Goal: Transaction & Acquisition: Purchase product/service

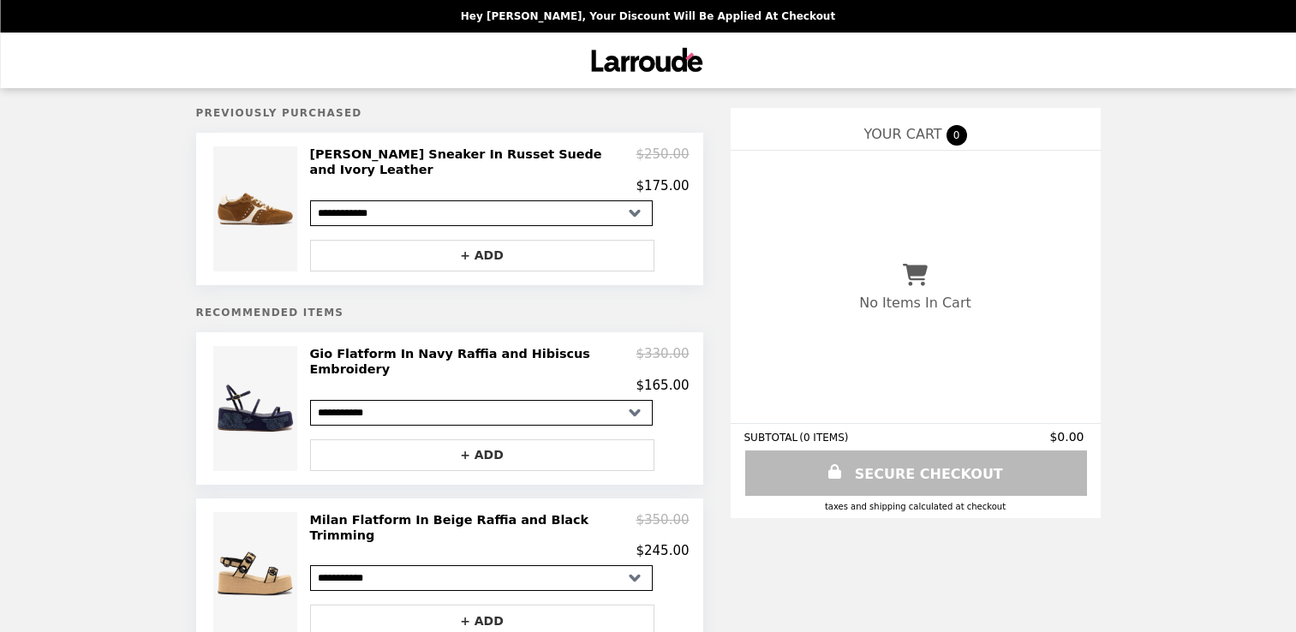
select select "**********"
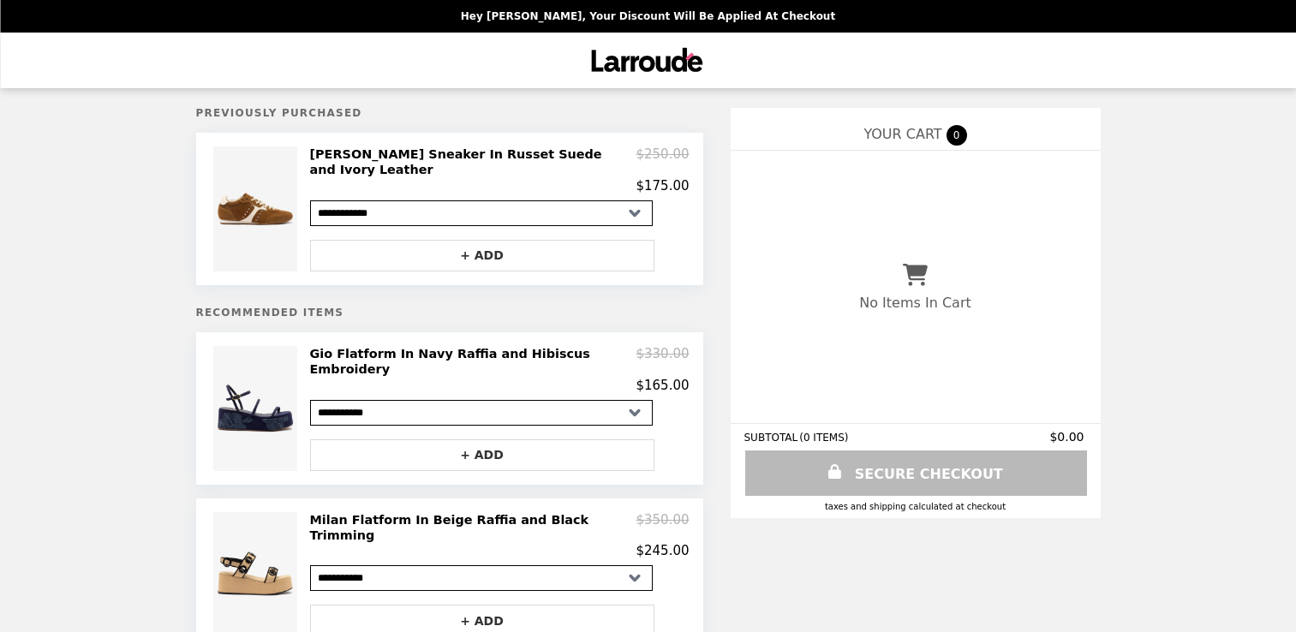
select select "**********"
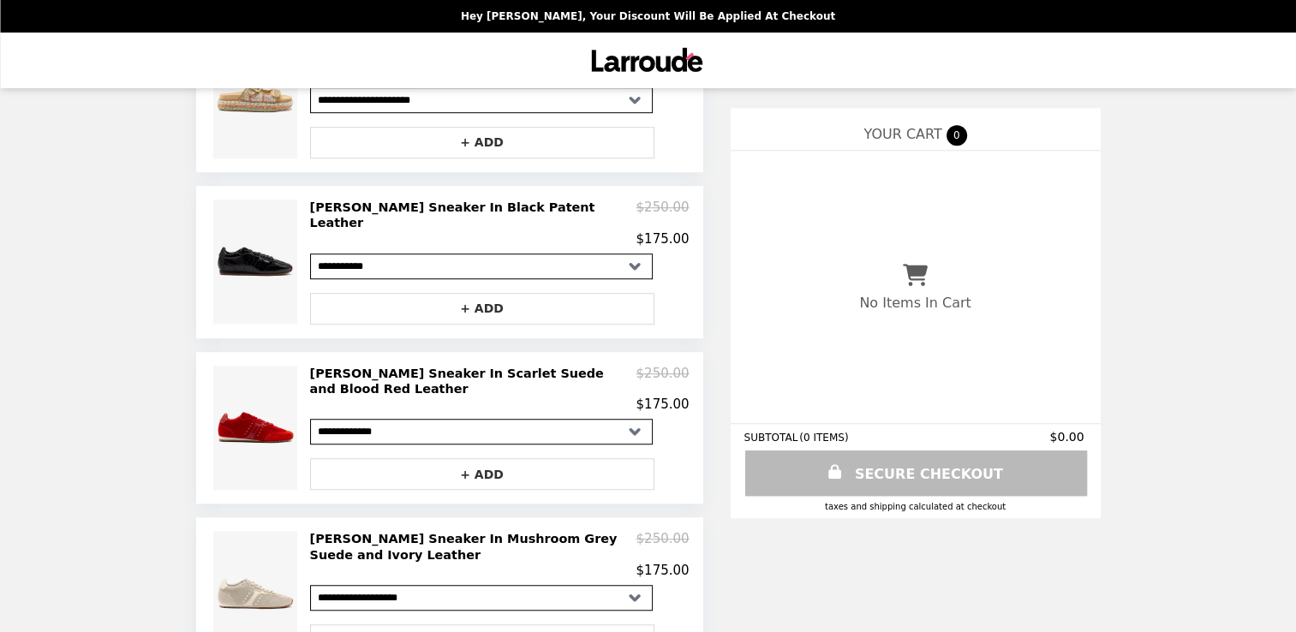
scroll to position [1234, 0]
